Goal: Task Accomplishment & Management: Manage account settings

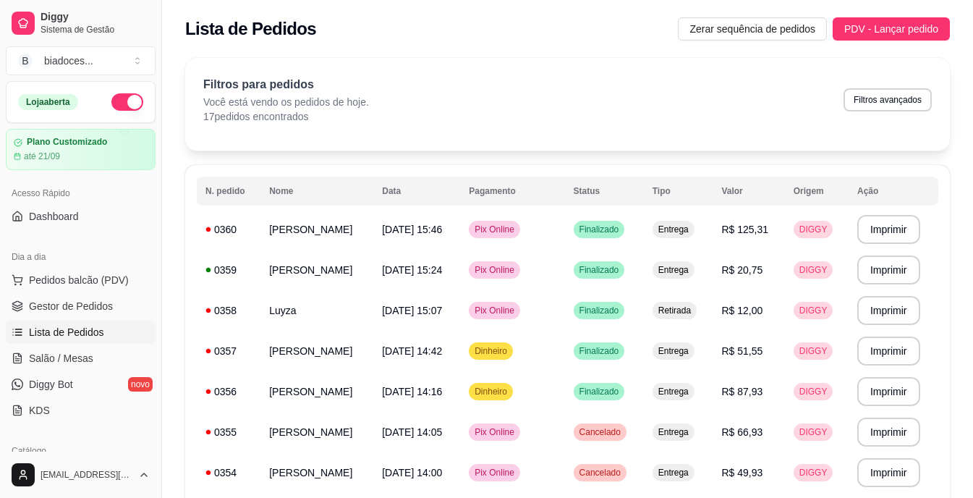
click at [66, 467] on span "Produtos" at bounding box center [49, 474] width 41 height 14
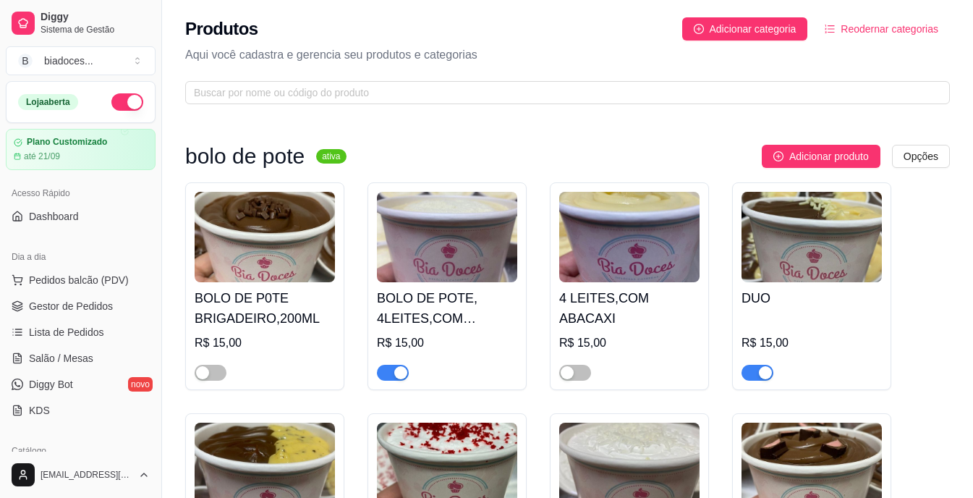
scroll to position [58, 0]
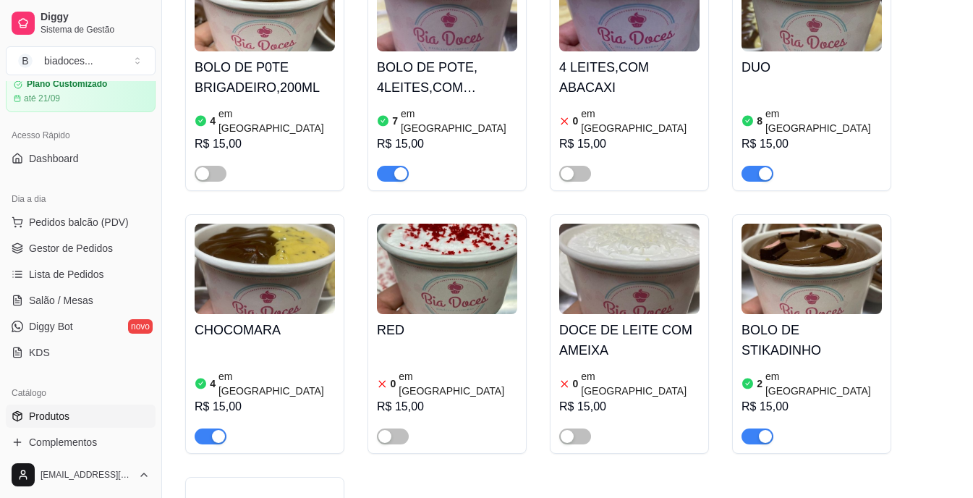
scroll to position [260, 0]
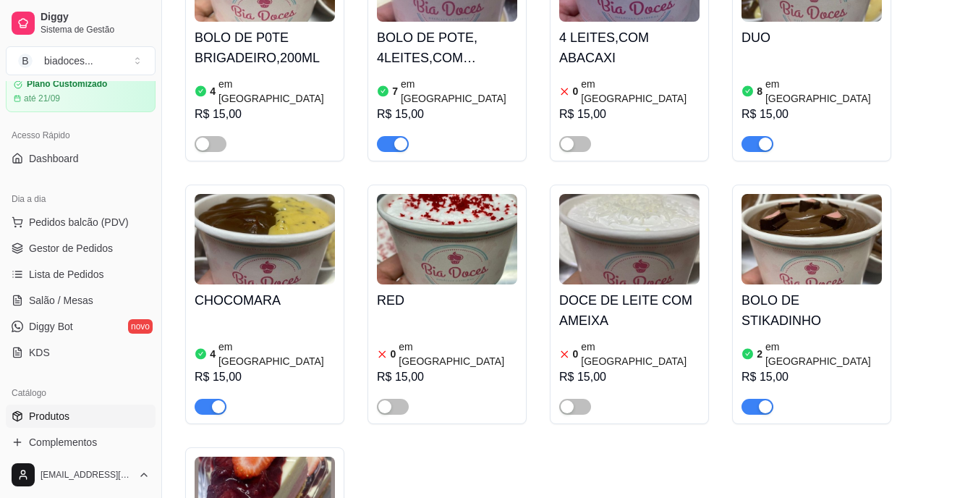
click at [773, 336] on div "2 em estoque R$ 15,00" at bounding box center [812, 375] width 140 height 78
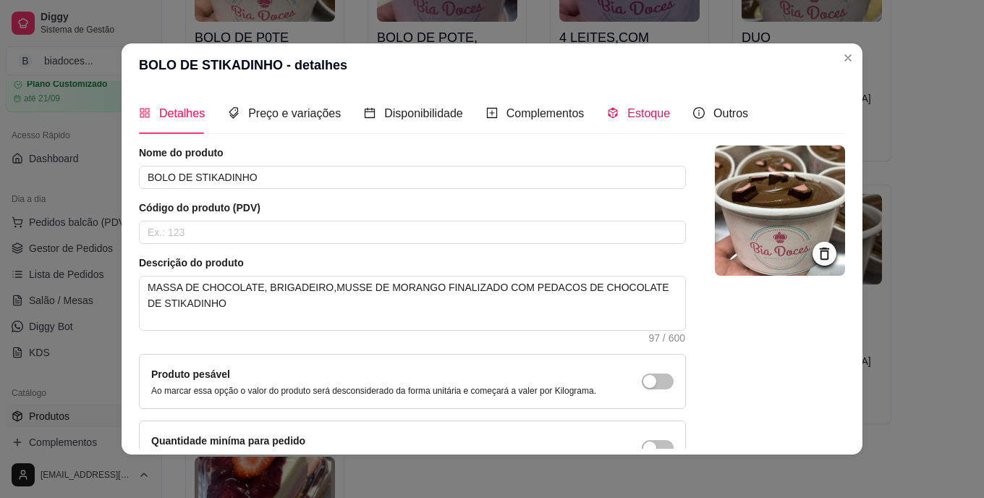
click at [651, 116] on span "Estoque" at bounding box center [648, 113] width 43 height 12
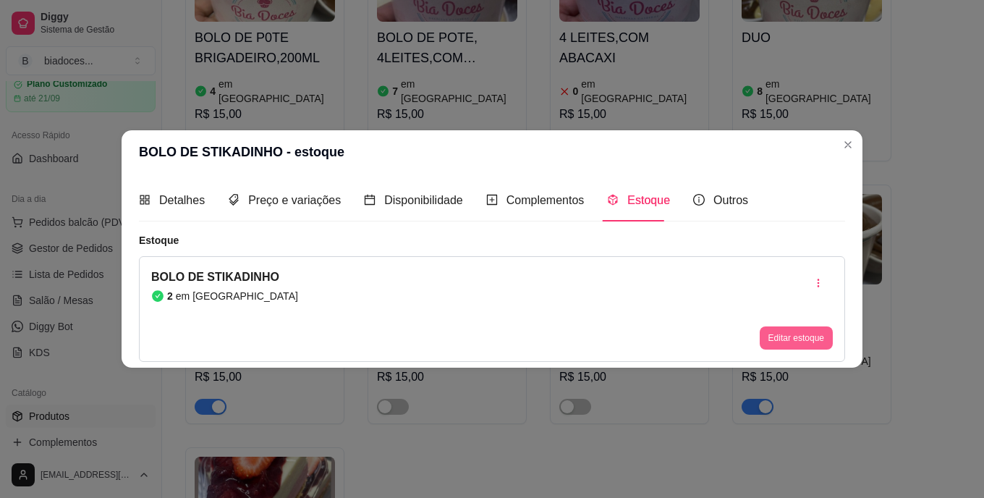
click at [794, 336] on button "Editar estoque" at bounding box center [796, 337] width 73 height 23
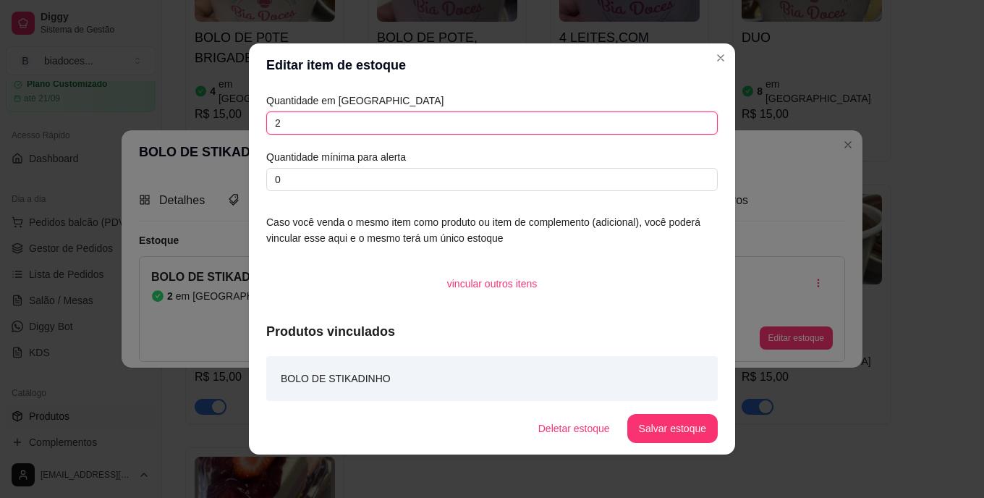
click at [635, 121] on input "2" at bounding box center [491, 122] width 451 height 23
type input "0"
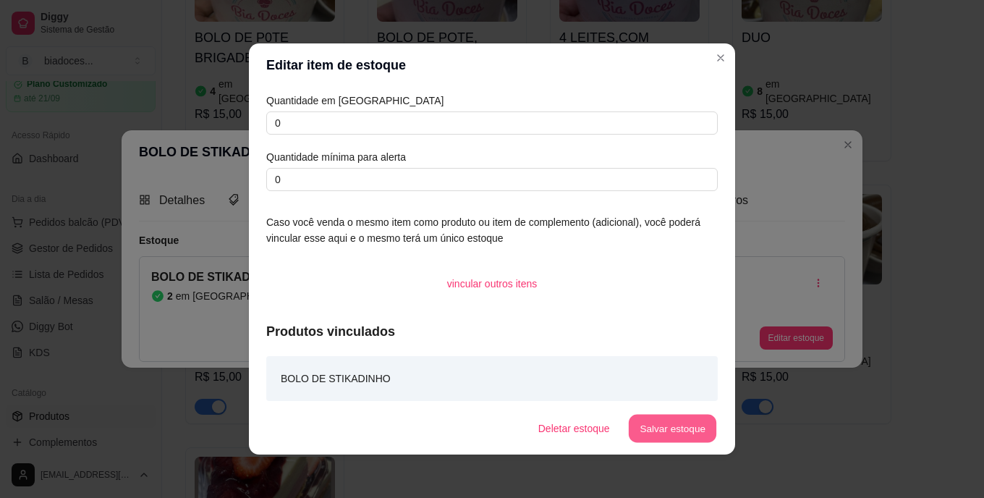
click at [658, 425] on button "Salvar estoque" at bounding box center [672, 429] width 88 height 28
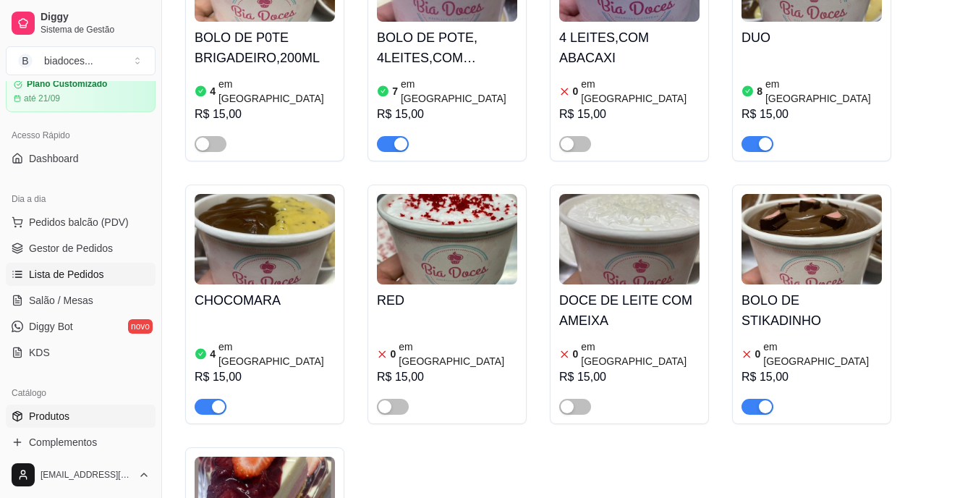
click at [69, 276] on span "Lista de Pedidos" at bounding box center [66, 274] width 75 height 14
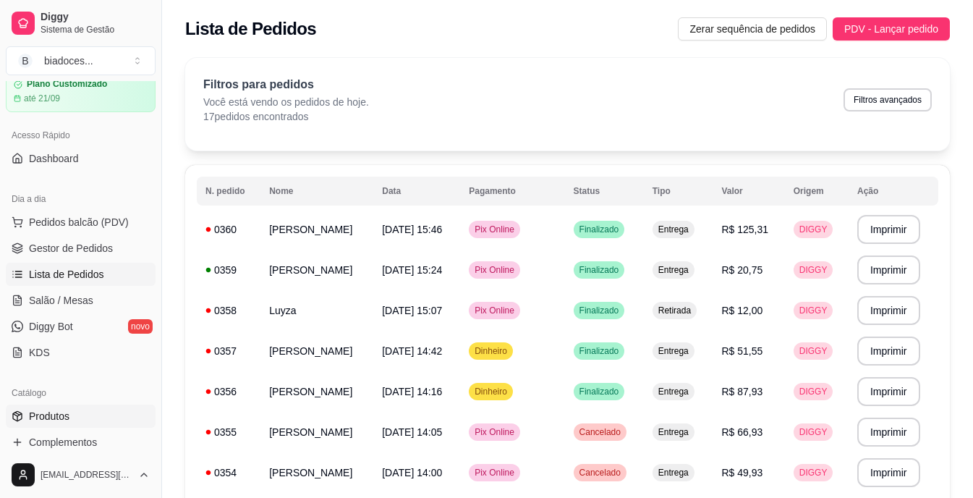
click at [45, 418] on span "Produtos" at bounding box center [49, 416] width 41 height 14
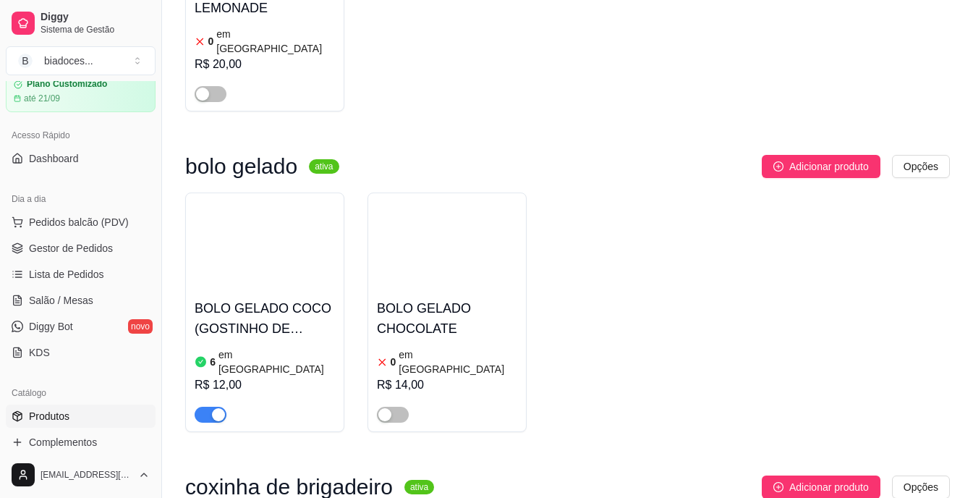
scroll to position [868, 0]
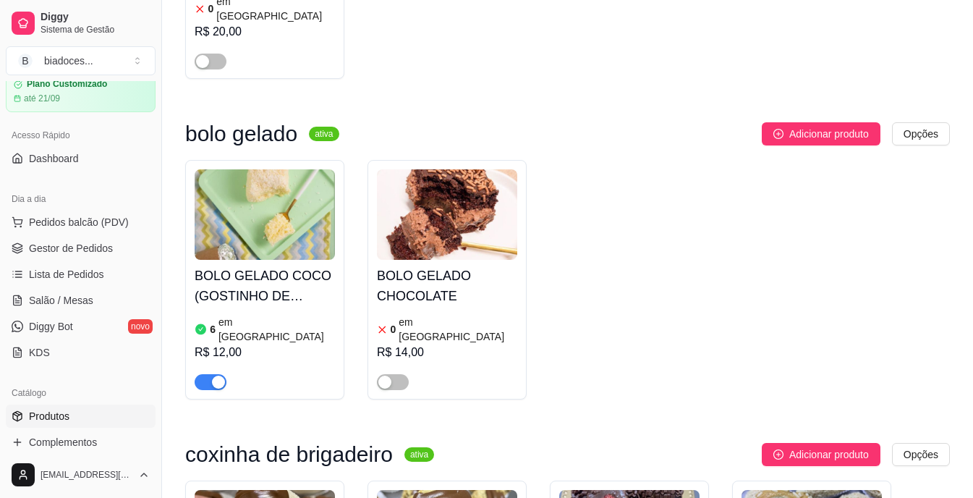
click at [326, 266] on h4 "BOLO GELADO COCO (GOSTINHO DE INFANCIA)" at bounding box center [265, 286] width 140 height 41
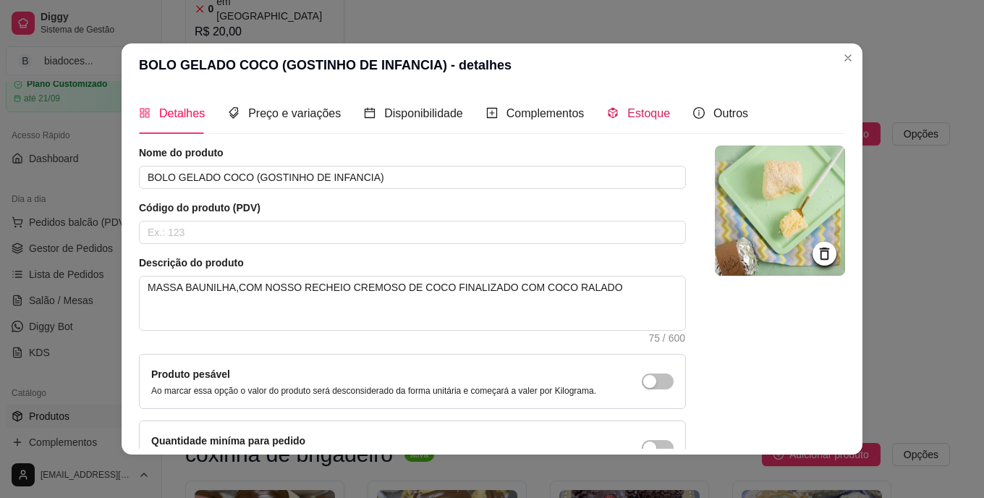
click at [635, 116] on span "Estoque" at bounding box center [648, 113] width 43 height 12
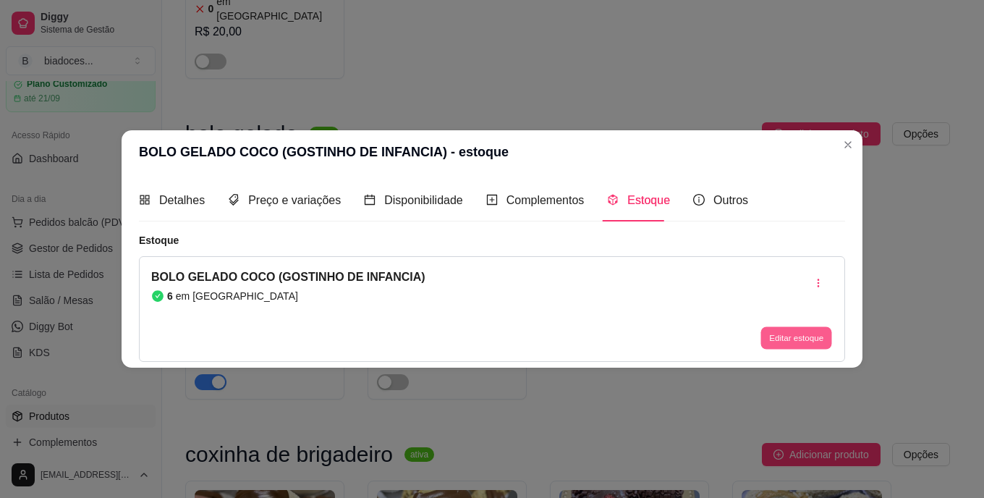
click at [784, 344] on button "Editar estoque" at bounding box center [795, 337] width 71 height 22
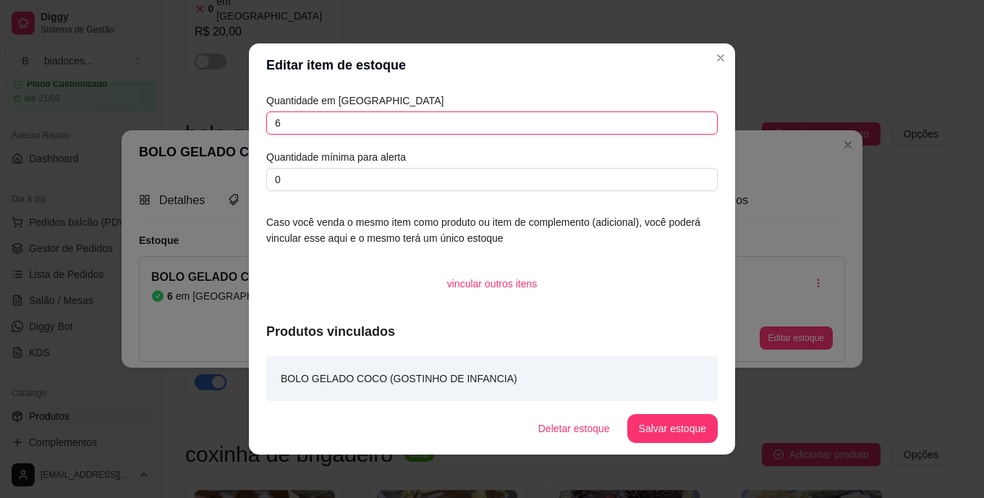
click at [540, 114] on input "6" at bounding box center [491, 122] width 451 height 23
type input "4"
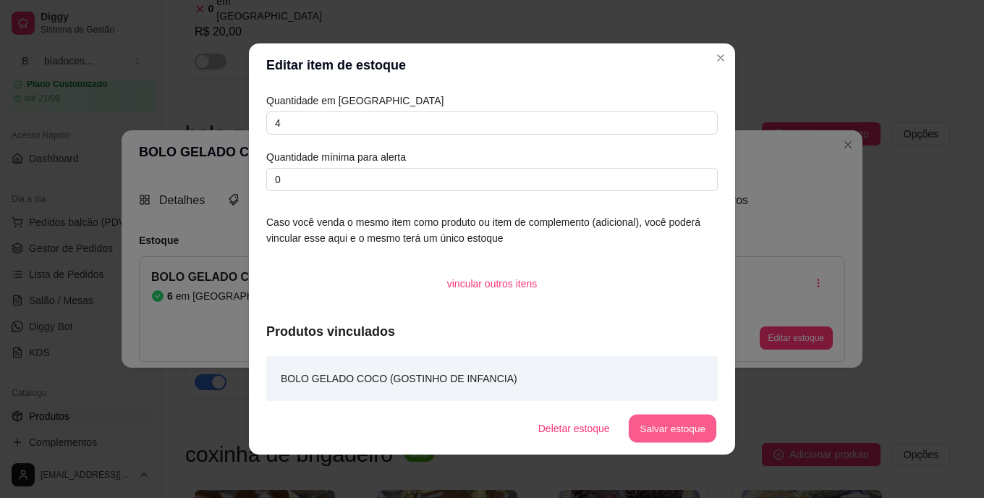
click at [667, 430] on button "Salvar estoque" at bounding box center [672, 429] width 88 height 28
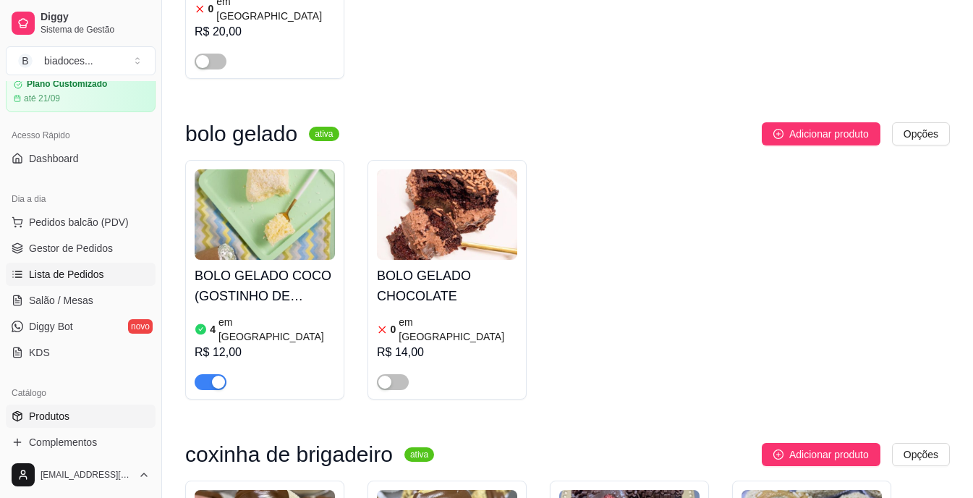
click at [87, 277] on span "Lista de Pedidos" at bounding box center [66, 274] width 75 height 14
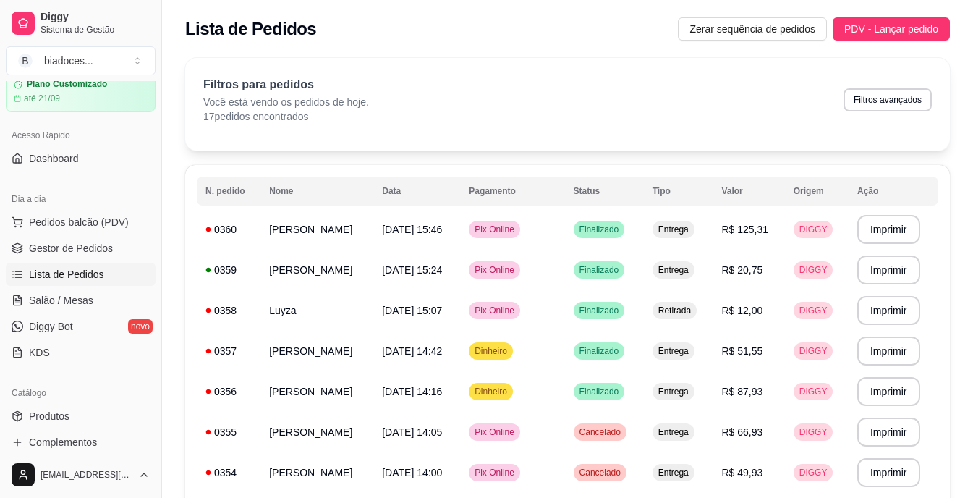
click at [6, 263] on link "Lista de Pedidos" at bounding box center [81, 274] width 150 height 23
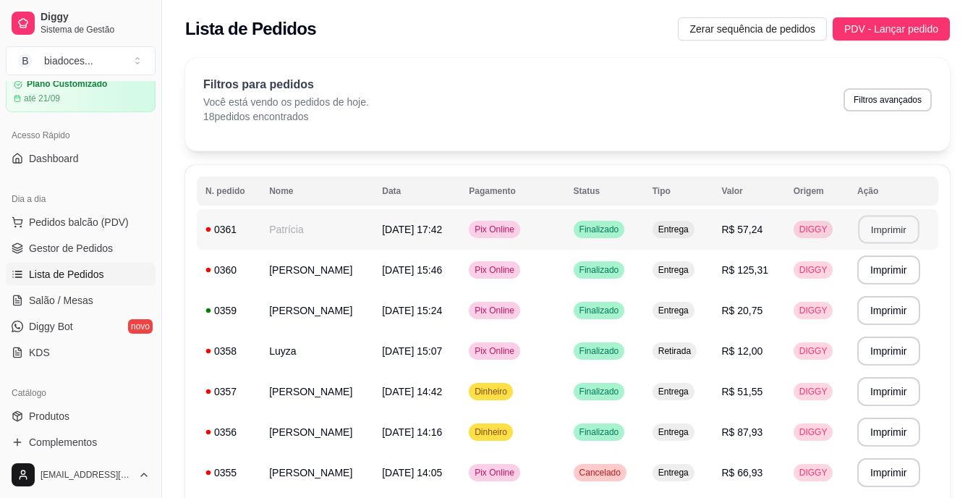
click at [885, 221] on button "Imprimir" at bounding box center [888, 230] width 61 height 28
click at [881, 228] on button "Imprimir" at bounding box center [888, 229] width 63 height 29
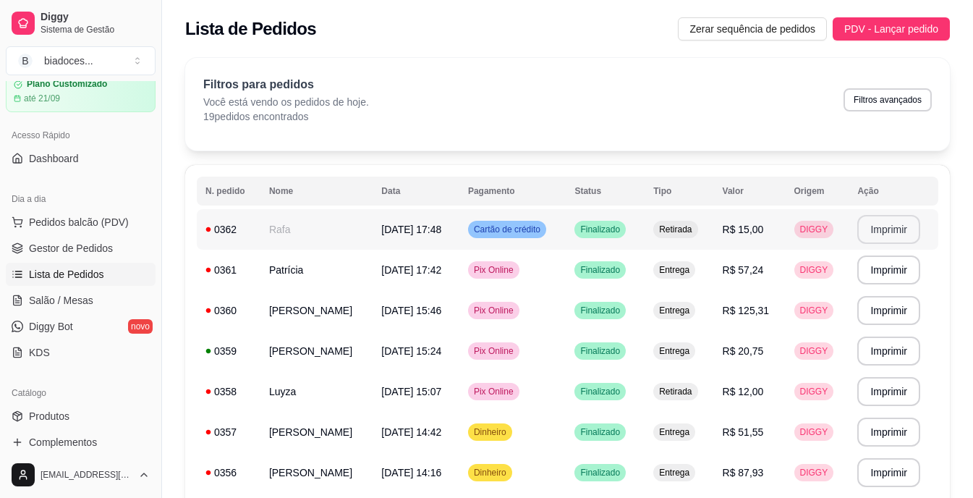
click at [901, 228] on button "Imprimir" at bounding box center [888, 229] width 63 height 29
click at [38, 420] on span "Produtos" at bounding box center [49, 416] width 41 height 14
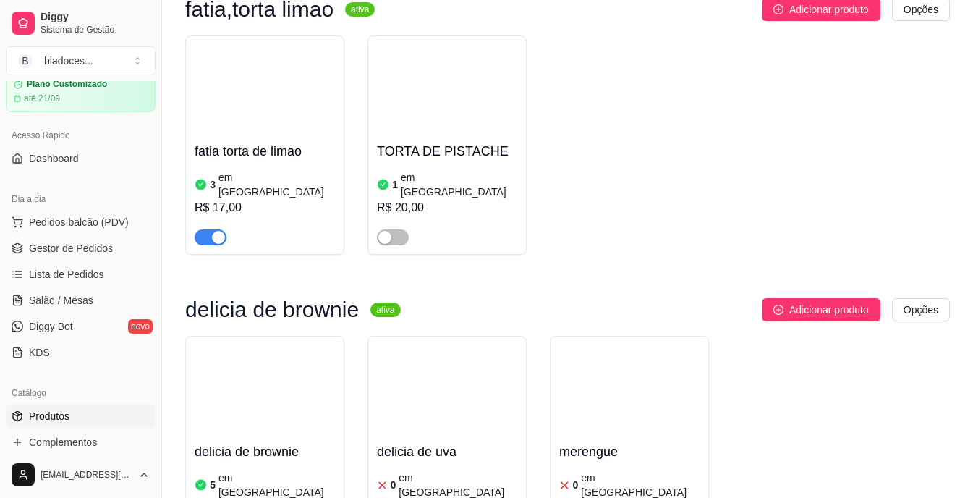
scroll to position [2200, 0]
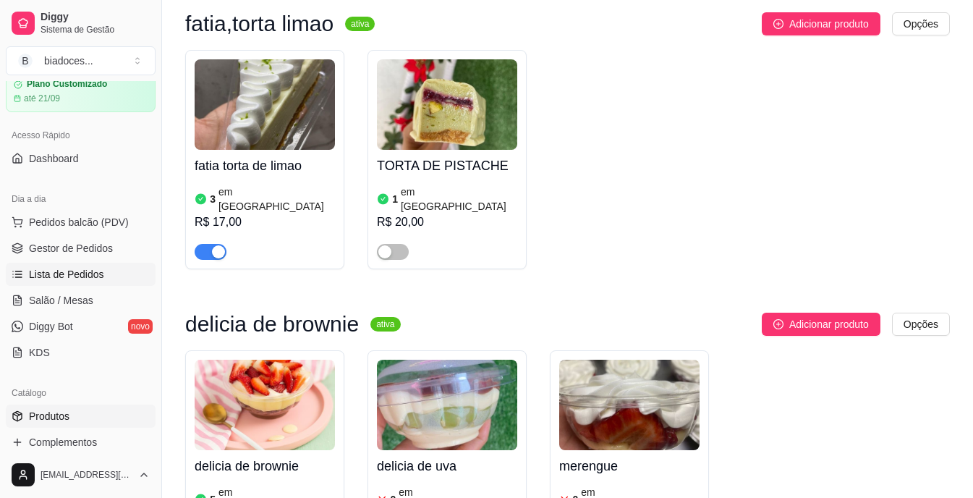
click at [48, 267] on span "Lista de Pedidos" at bounding box center [66, 274] width 75 height 14
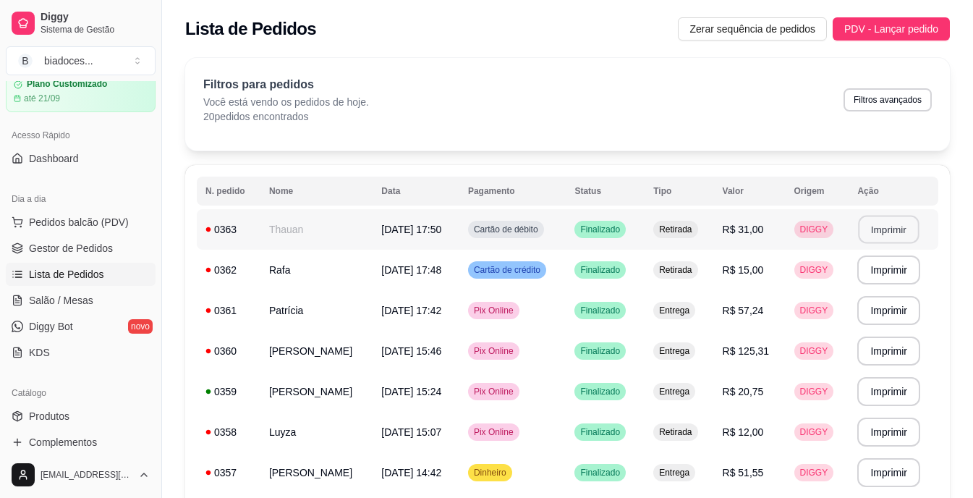
click at [887, 224] on button "Imprimir" at bounding box center [889, 230] width 61 height 28
click at [45, 413] on span "Produtos" at bounding box center [49, 416] width 41 height 14
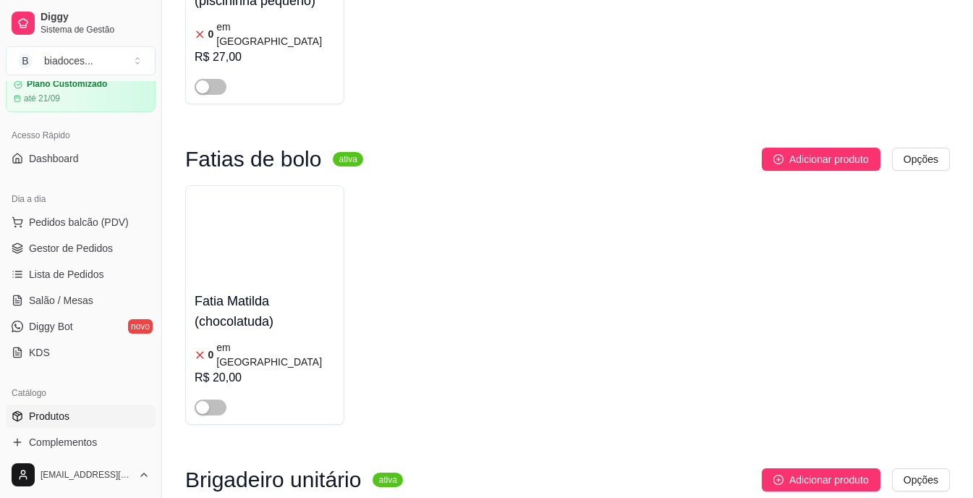
scroll to position [5453, 0]
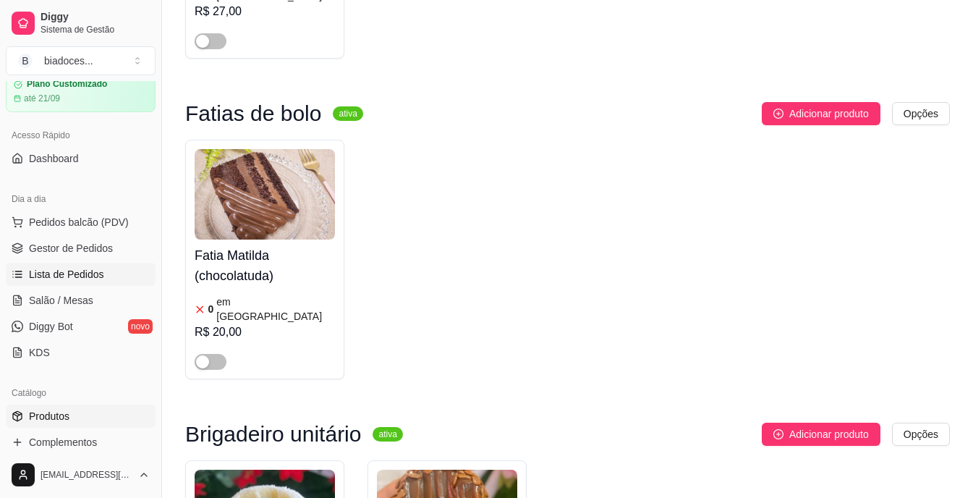
click at [95, 270] on span "Lista de Pedidos" at bounding box center [66, 274] width 75 height 14
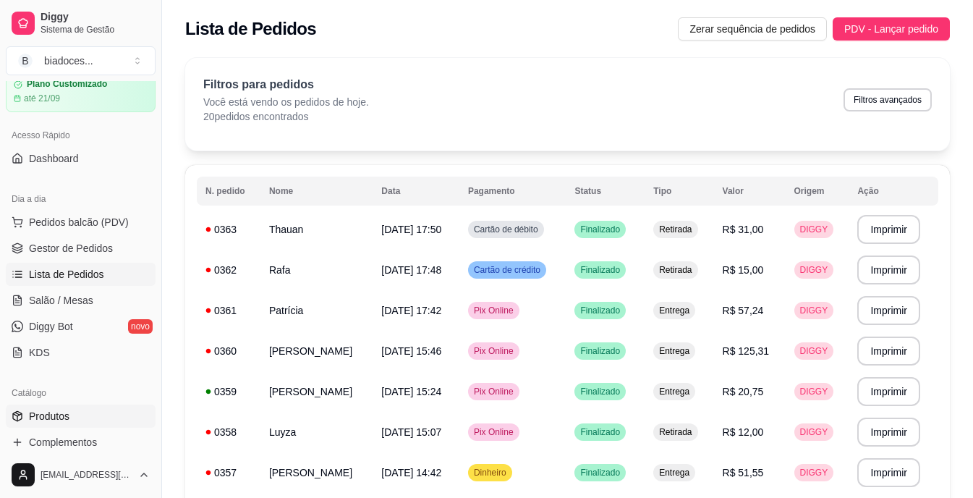
click at [48, 412] on span "Produtos" at bounding box center [49, 416] width 41 height 14
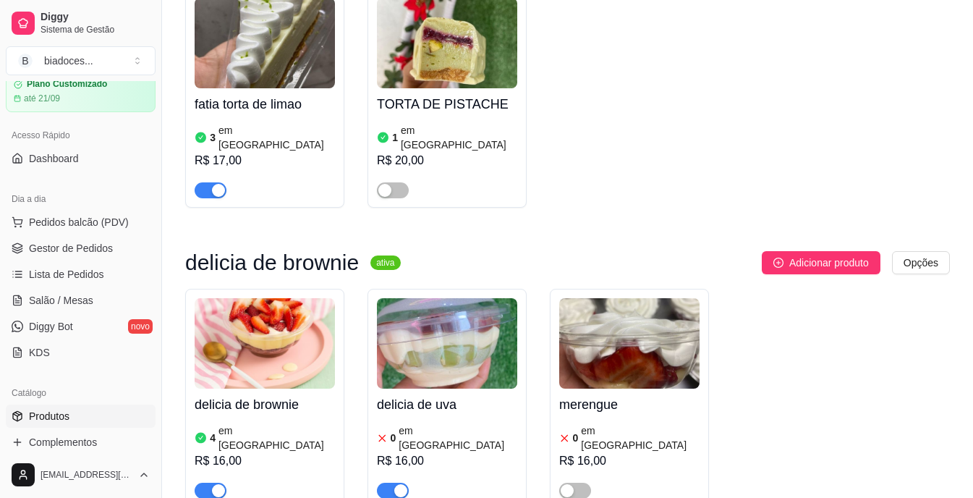
scroll to position [2286, 0]
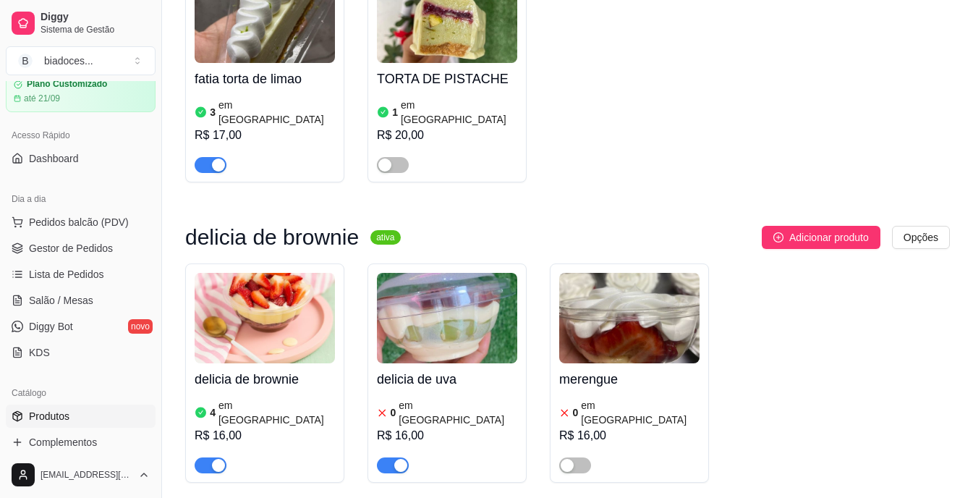
click at [313, 273] on img at bounding box center [265, 318] width 140 height 90
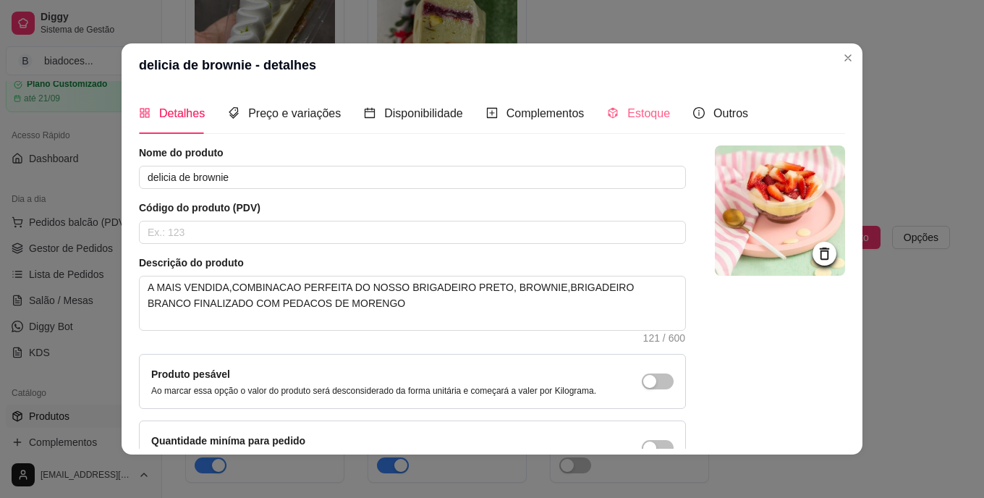
click at [642, 101] on div "Estoque" at bounding box center [638, 113] width 63 height 41
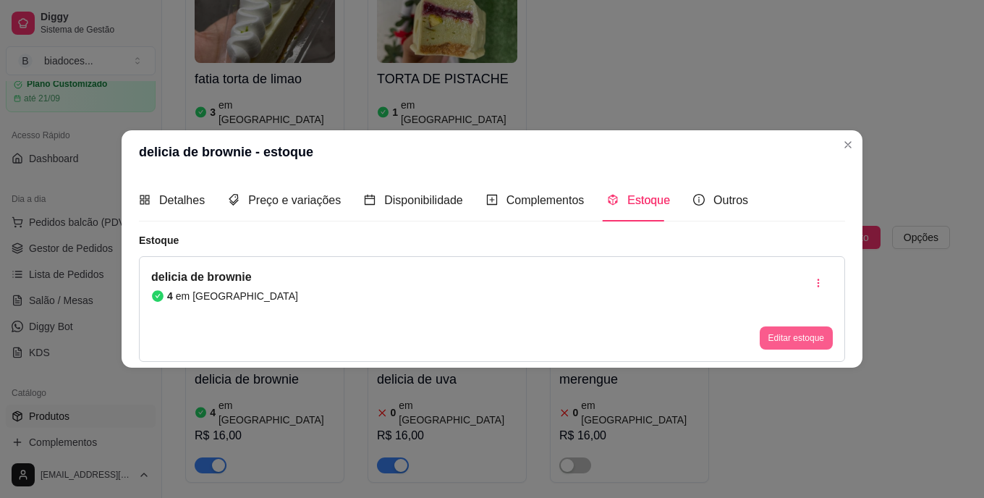
click at [769, 331] on button "Editar estoque" at bounding box center [796, 337] width 73 height 23
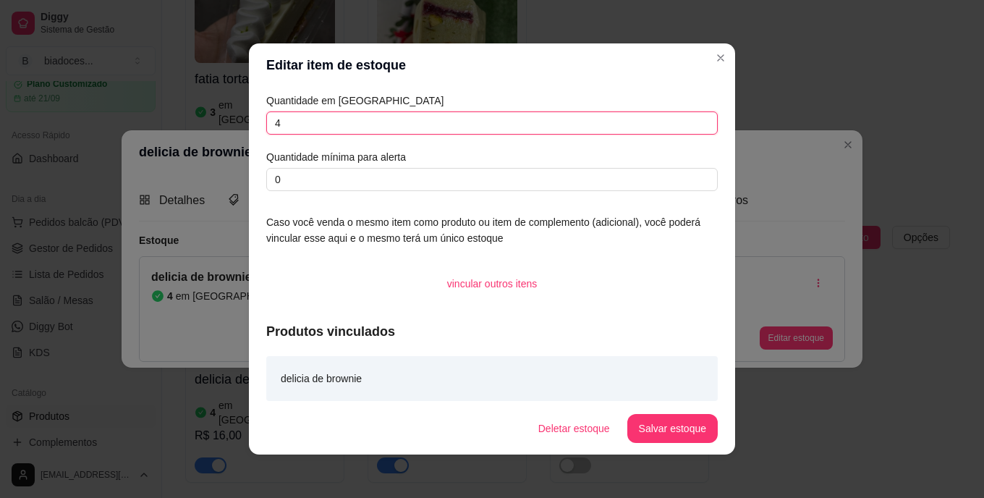
click at [475, 128] on input "4" at bounding box center [491, 122] width 451 height 23
type input "3"
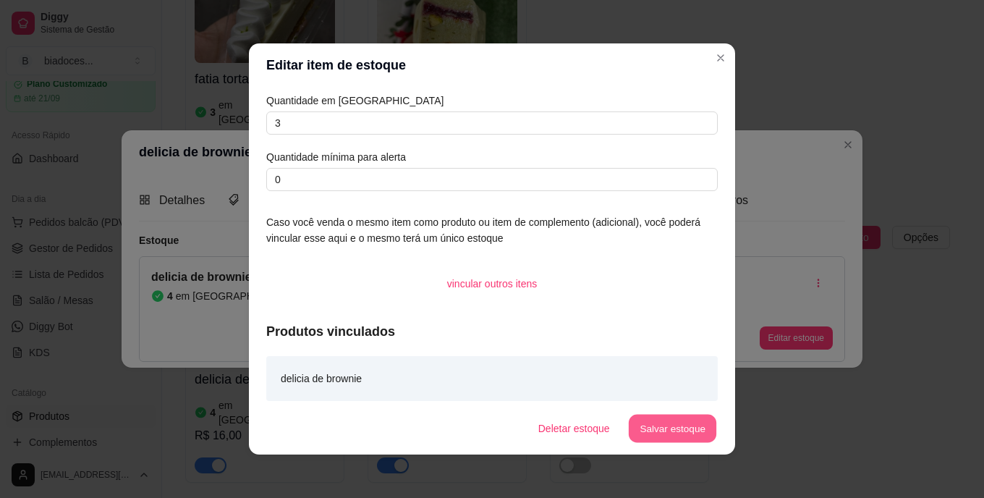
click at [666, 423] on button "Salvar estoque" at bounding box center [672, 429] width 88 height 28
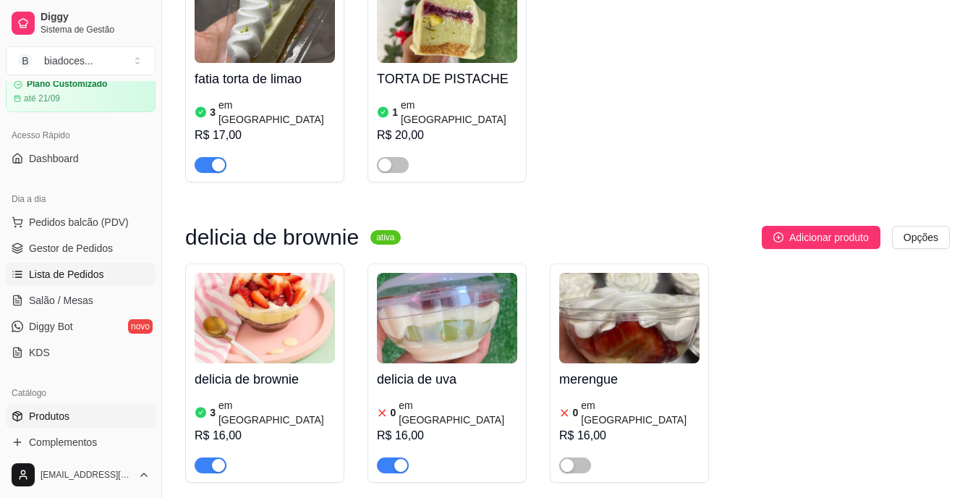
click at [76, 272] on span "Lista de Pedidos" at bounding box center [66, 274] width 75 height 14
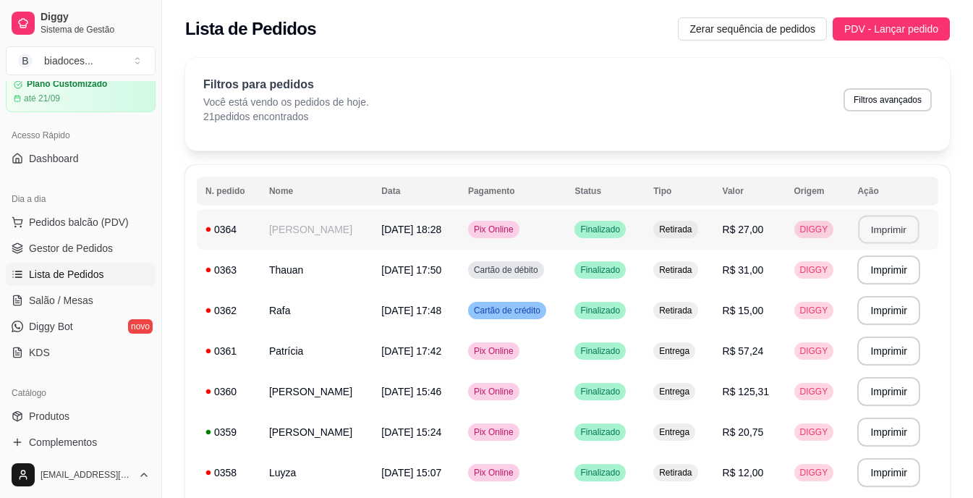
click at [914, 223] on button "Imprimir" at bounding box center [889, 230] width 61 height 28
click at [140, 164] on link "Dashboard" at bounding box center [81, 158] width 150 height 23
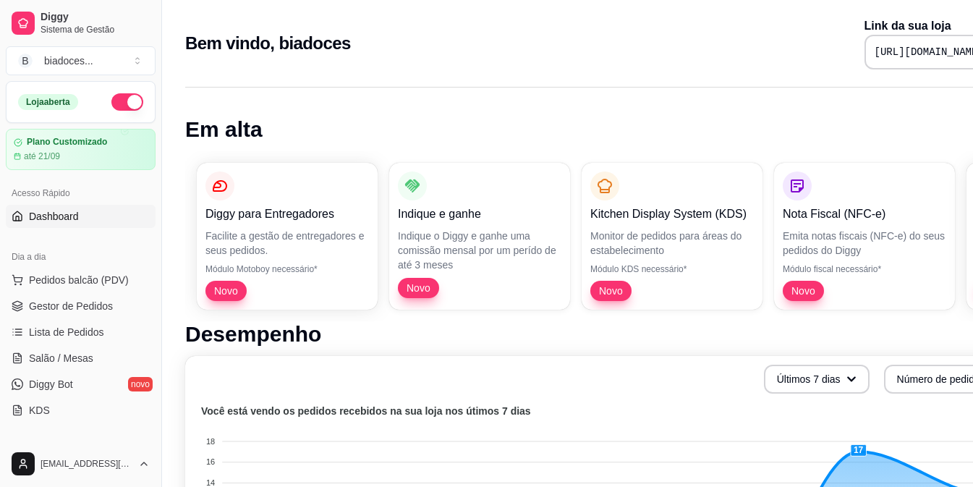
click at [111, 103] on button "button" at bounding box center [127, 101] width 32 height 17
